Goal: Task Accomplishment & Management: Manage account settings

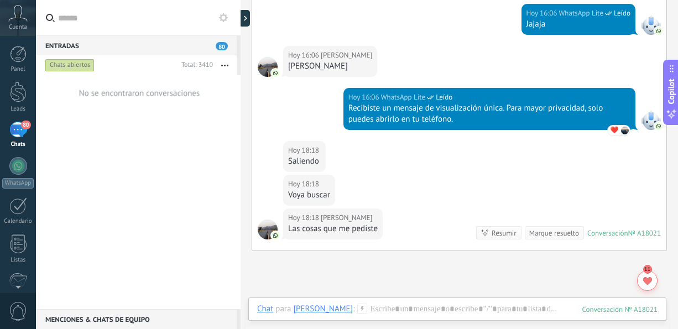
scroll to position [803, 0]
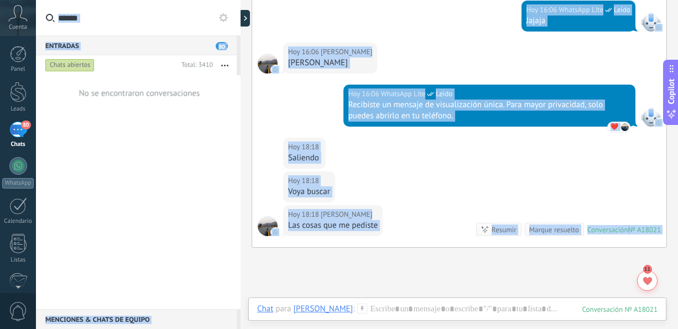
drag, startPoint x: 677, startPoint y: 265, endPoint x: 677, endPoint y: 318, distance: 53.1
click at [677, 318] on html ".abccls-1,.abccls-2{fill-rule:evenodd}.abccls-2{fill:#fff} .abfcls-1{fill:none}…" at bounding box center [339, 164] width 678 height 329
click at [21, 124] on span "80" at bounding box center [25, 124] width 9 height 9
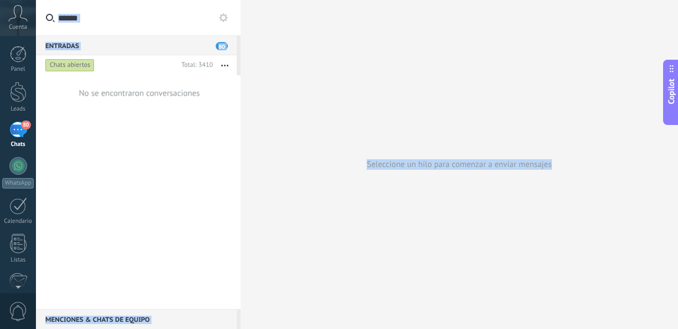
click at [14, 130] on div "80" at bounding box center [18, 130] width 18 height 16
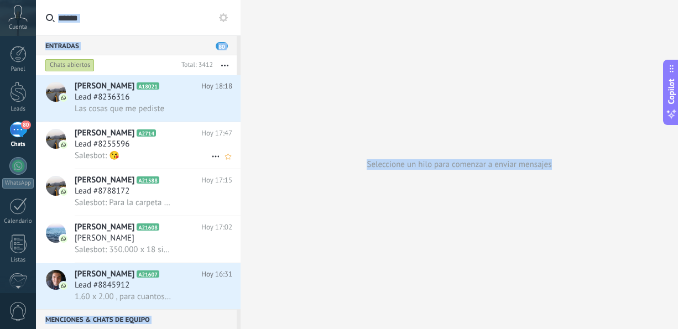
click at [130, 143] on h3 "Lead #8255596" at bounding box center [105, 144] width 60 height 11
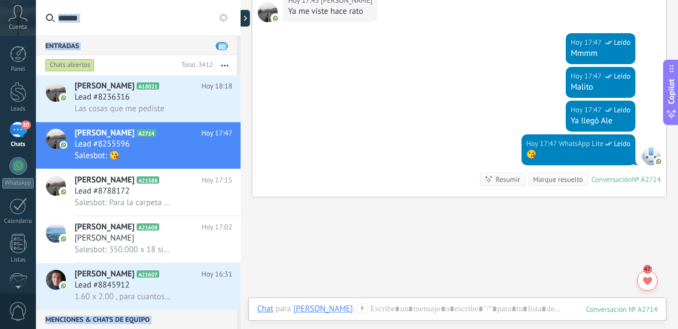
scroll to position [40, 0]
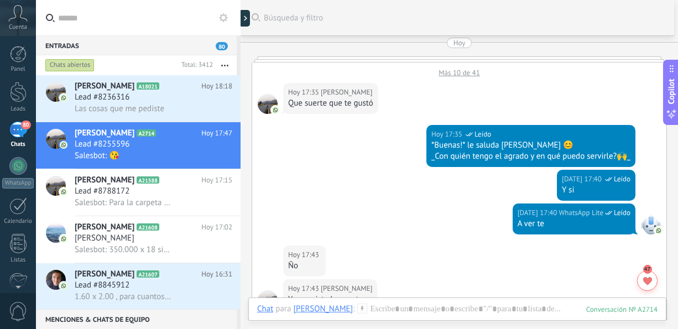
drag, startPoint x: 677, startPoint y: 164, endPoint x: 678, endPoint y: 174, distance: 10.0
click at [677, 174] on html ".abccls-1,.abccls-2{fill-rule:evenodd}.abccls-2{fill:#fff} .abfcls-1{fill:none}…" at bounding box center [339, 164] width 678 height 329
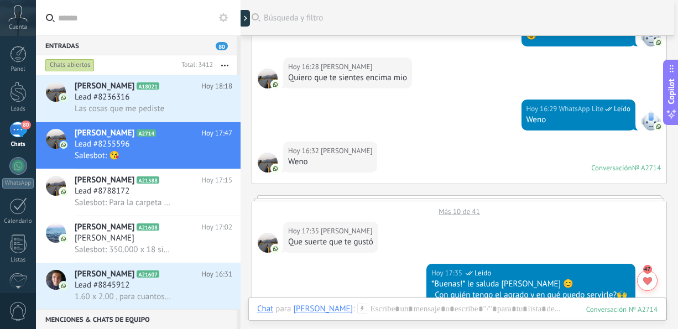
scroll to position [871, 0]
